Goal: Register for event/course

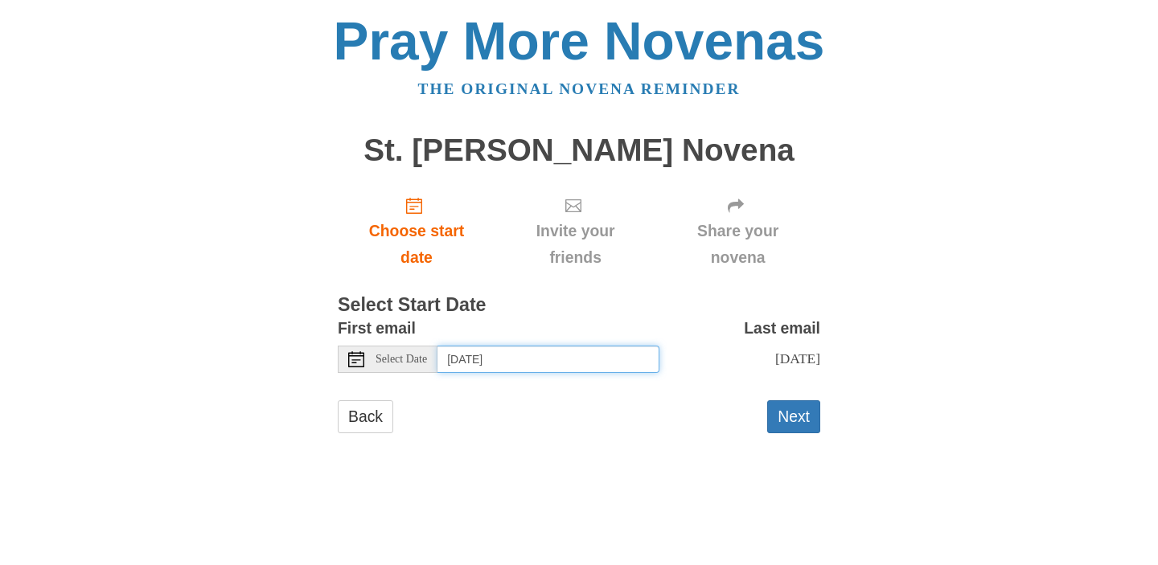
click at [478, 355] on input "Tuesday, August 12th" at bounding box center [549, 359] width 222 height 27
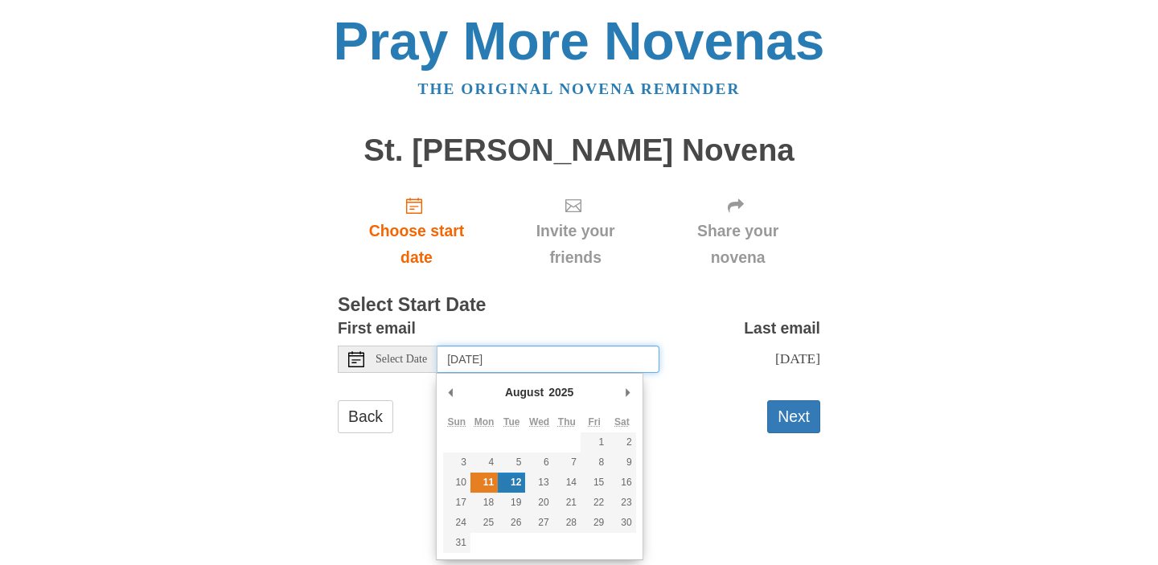
type input "Monday, August 11th"
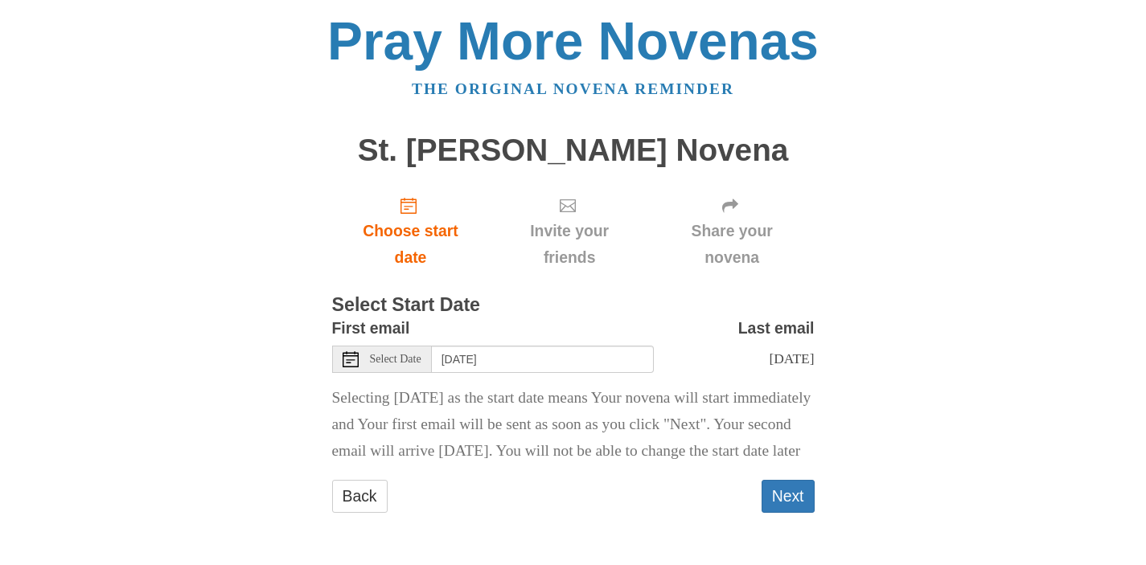
scroll to position [21, 0]
click at [788, 508] on button "Next" at bounding box center [788, 496] width 53 height 33
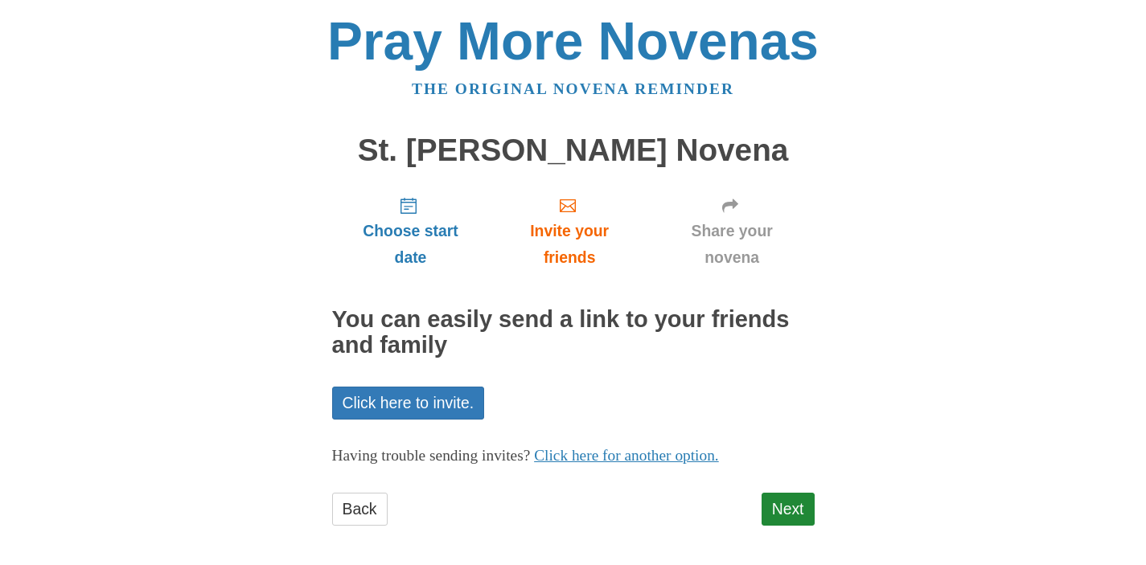
scroll to position [7, 0]
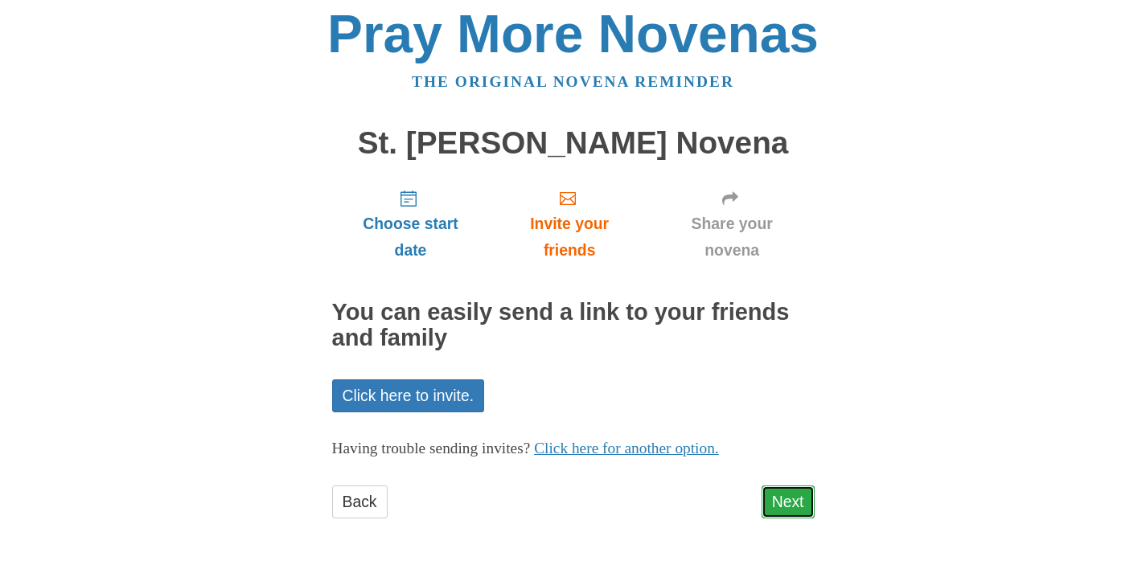
click at [796, 512] on link "Next" at bounding box center [788, 502] width 53 height 33
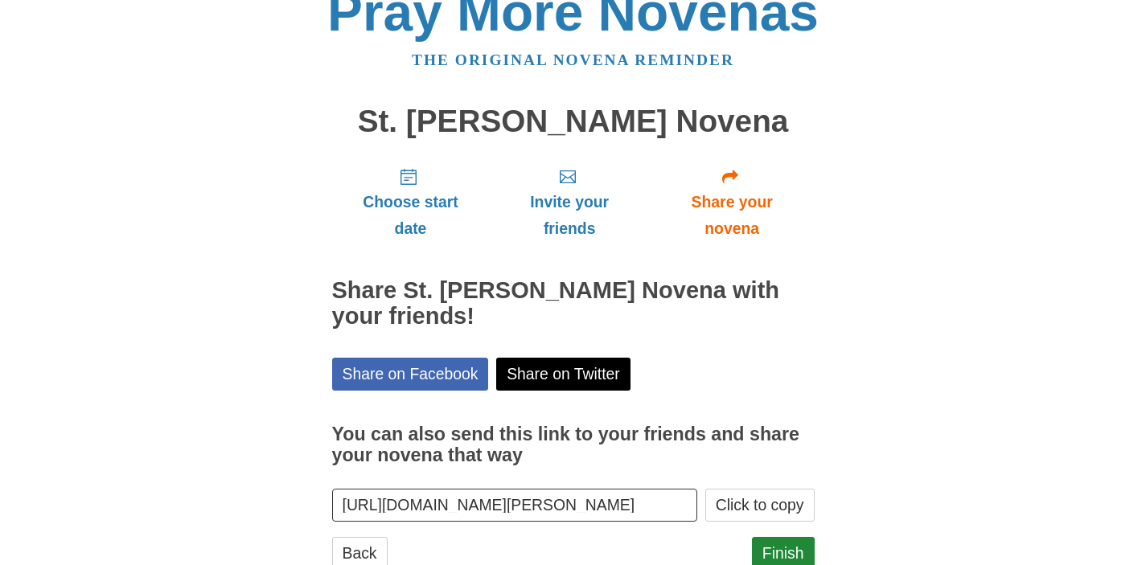
scroll to position [55, 0]
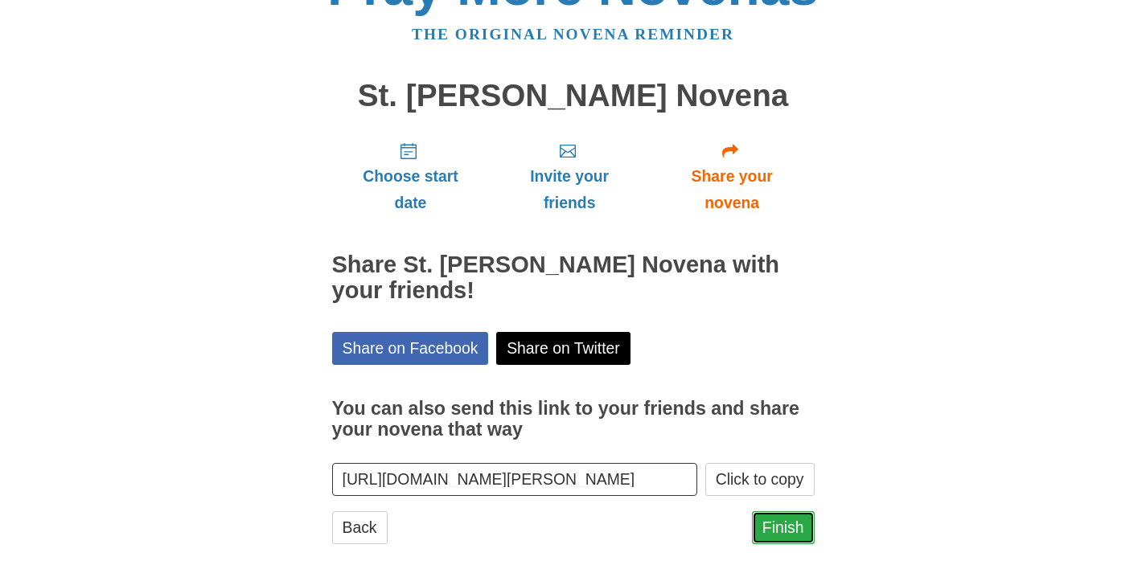
click at [775, 512] on link "Finish" at bounding box center [783, 528] width 63 height 33
